Goal: Information Seeking & Learning: Learn about a topic

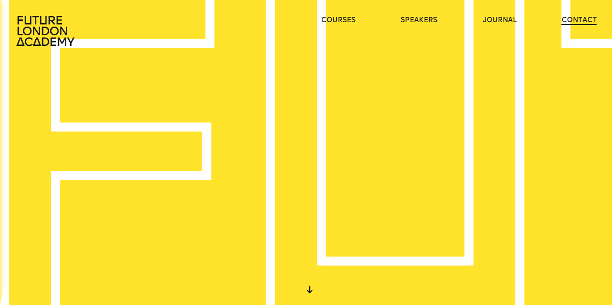
click at [584, 20] on link "contact" at bounding box center [579, 20] width 35 height 10
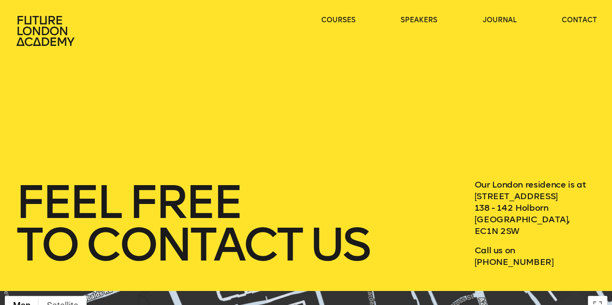
click at [27, 37] on icon at bounding box center [46, 30] width 62 height 31
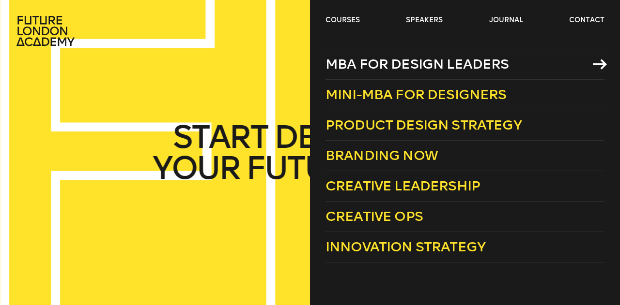
click at [413, 62] on span "MBA for Design Leaders" at bounding box center [416, 64] width 183 height 16
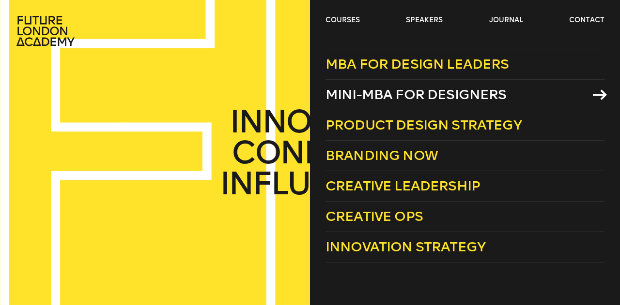
click at [412, 88] on span "Mini-MBA for Designers" at bounding box center [415, 95] width 181 height 16
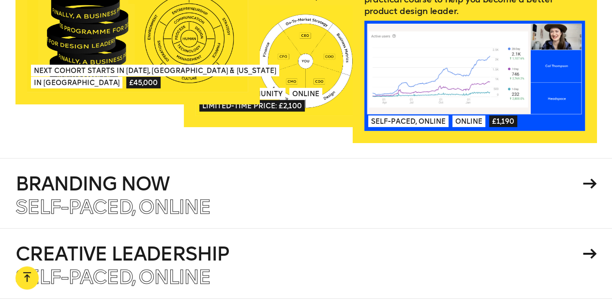
scroll to position [1404, 0]
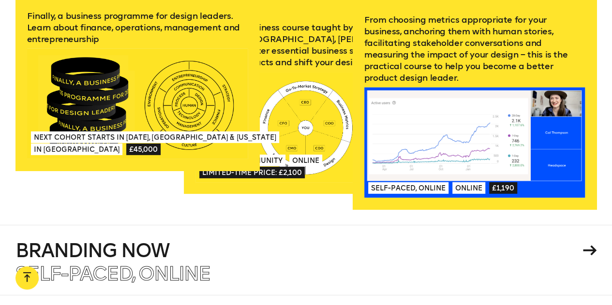
click at [117, 127] on div "Next Cohort Starts in July 2026, London & California In London £45,000" at bounding box center [137, 143] width 221 height 32
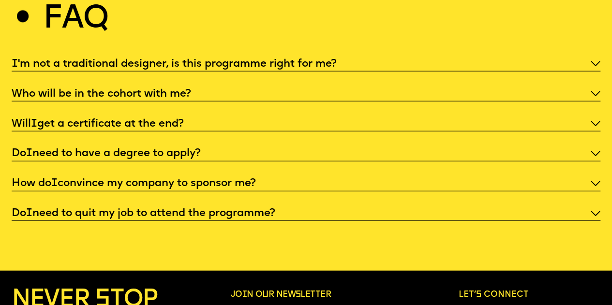
scroll to position [2953, 0]
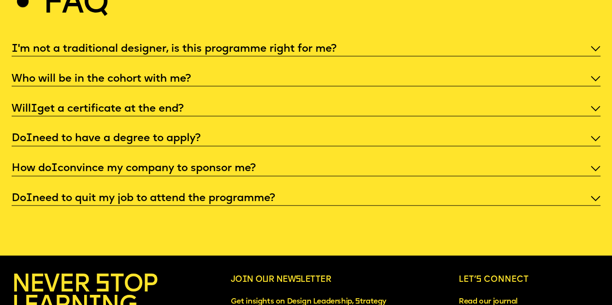
click at [334, 56] on p "I 'm not a traditional designer, is this programme right for me?" at bounding box center [307, 49] width 590 height 14
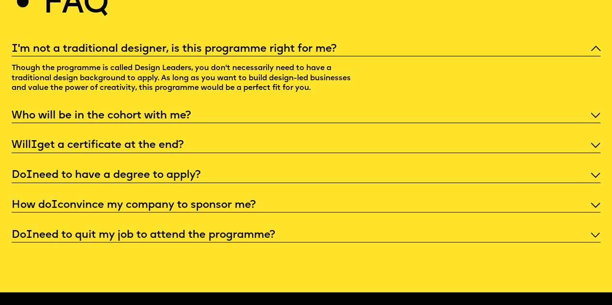
click at [334, 56] on p "I 'm not a traditional designer, is this programme right for me?" at bounding box center [307, 49] width 590 height 14
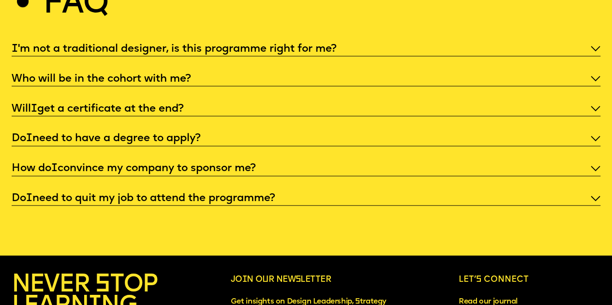
click at [324, 88] on div "I 'm not a traditional designer, is this programme right for me? Who will be in…" at bounding box center [307, 124] width 590 height 165
click at [190, 86] on p "Who will be in the cohort with me?" at bounding box center [307, 79] width 590 height 14
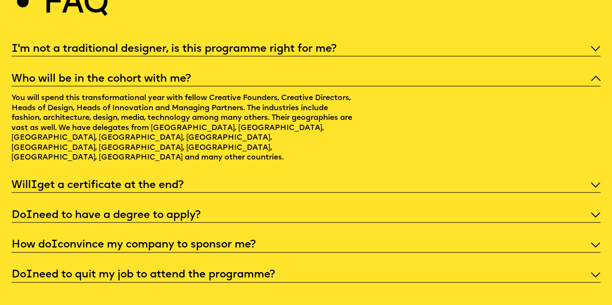
click at [205, 179] on p "Will I get a certificate at the end?" at bounding box center [307, 186] width 590 height 14
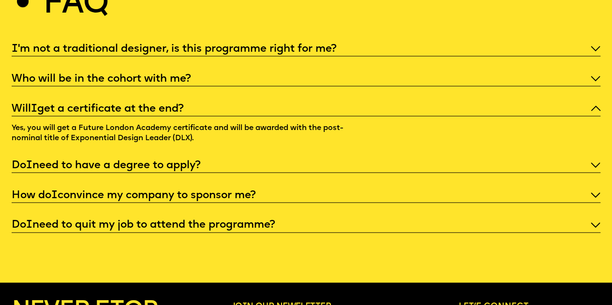
scroll to position [3050, 0]
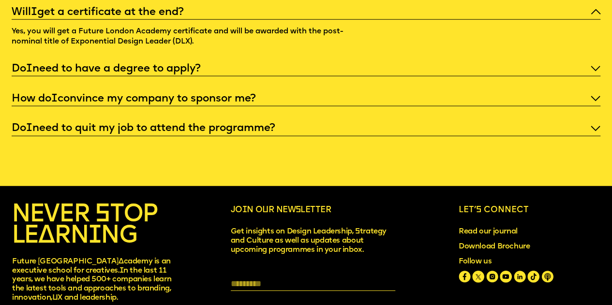
click at [192, 76] on p "Do I need to have a degree to apply?" at bounding box center [307, 69] width 590 height 14
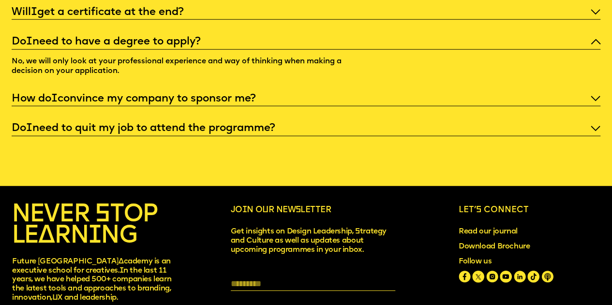
click at [204, 106] on p "How do I convince my company to sponsor me?" at bounding box center [307, 99] width 590 height 14
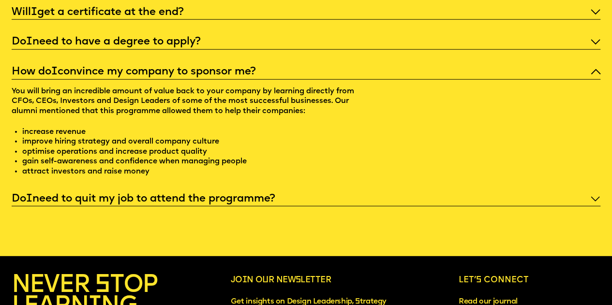
click at [188, 206] on p "Do I need to quit my job to attend the programme?" at bounding box center [307, 199] width 590 height 14
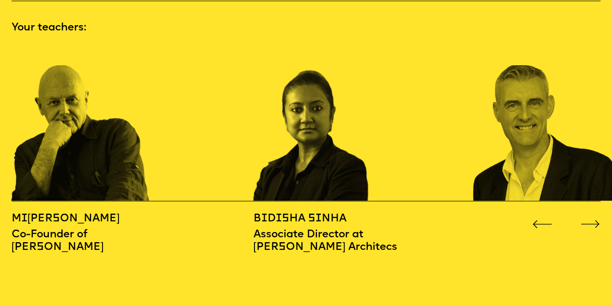
scroll to position [920, 0]
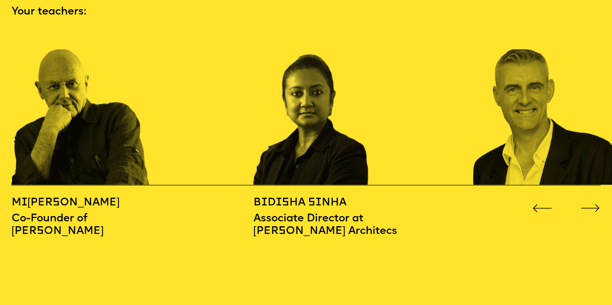
click at [592, 202] on button "Go to next slide" at bounding box center [591, 206] width 20 height 8
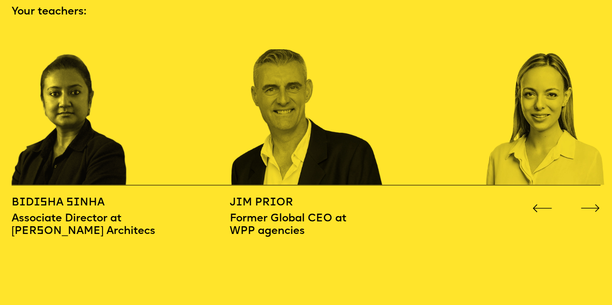
click at [592, 202] on button "Go to next slide" at bounding box center [591, 206] width 20 height 8
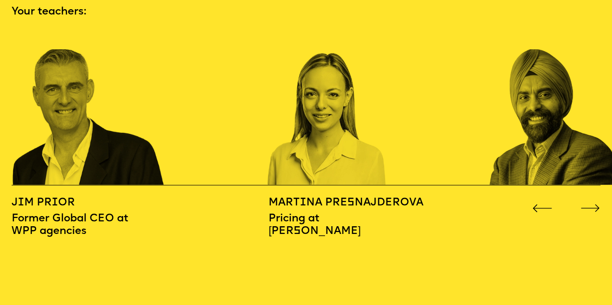
click at [585, 206] on icon "Go to next slide" at bounding box center [591, 209] width 20 height 8
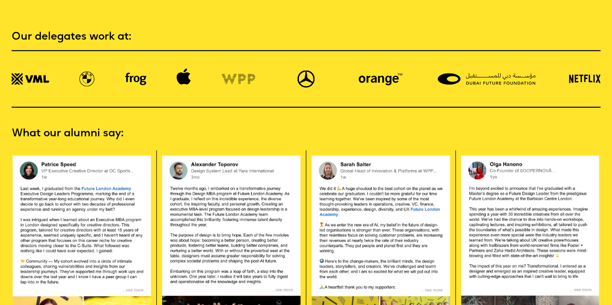
scroll to position [1452, 0]
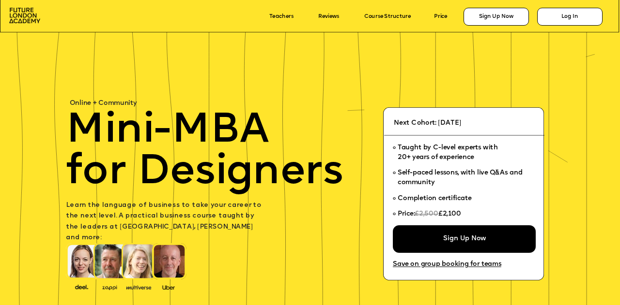
scroll to position [97, 0]
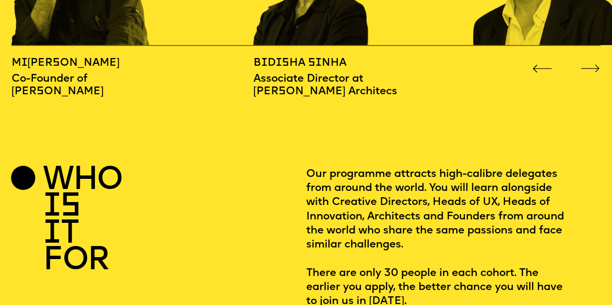
scroll to position [1114, 0]
